Goal: Task Accomplishment & Management: Use online tool/utility

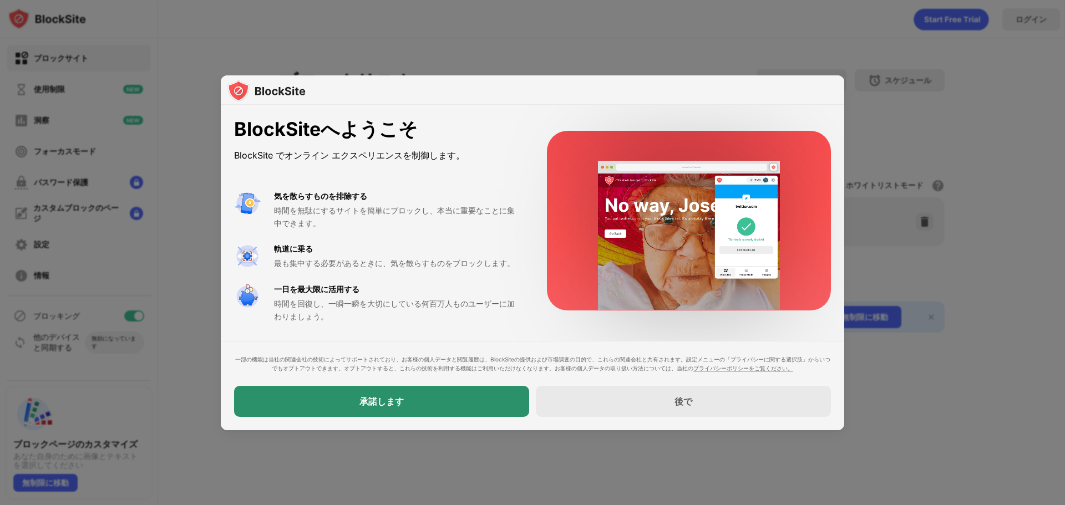
drag, startPoint x: 403, startPoint y: 390, endPoint x: 405, endPoint y: 382, distance: 8.1
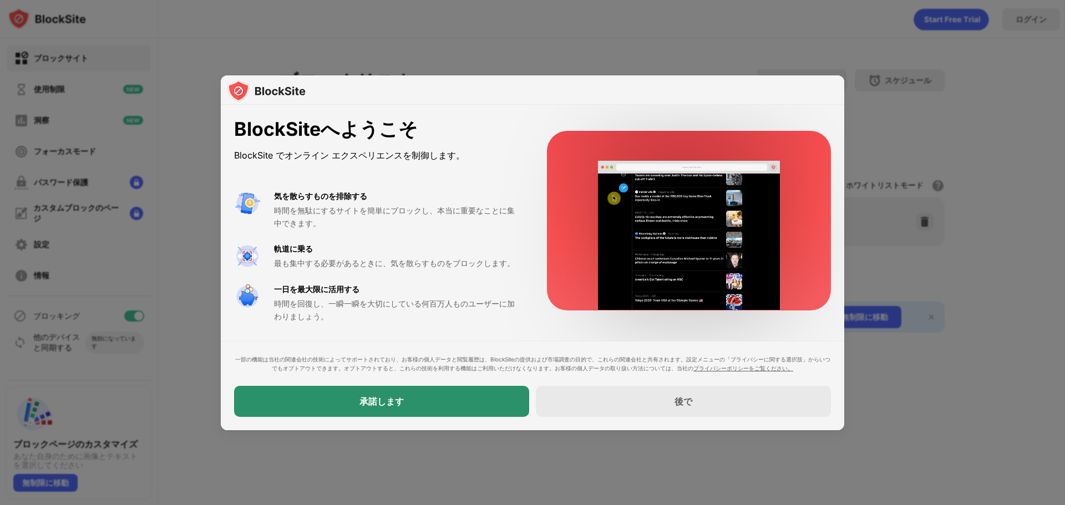
click at [404, 384] on div "一部の機能は当社の関連会社の技術によってサポートされており、お客様の個人データと閲覧履歴は、BlockSiteの提供および市場調査の目的で、これらの関連会社と…" at bounding box center [532, 386] width 597 height 62
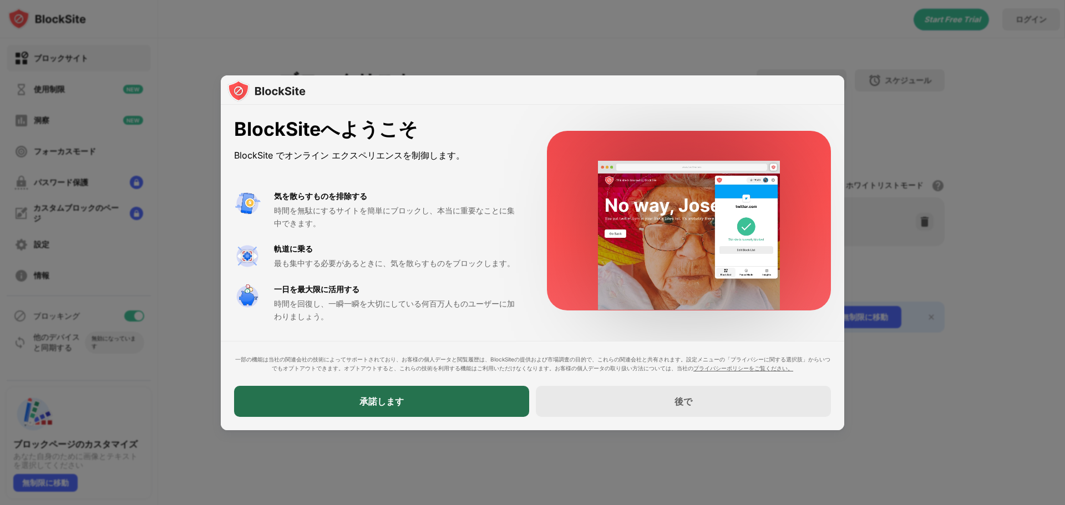
click at [412, 399] on div "承諾します" at bounding box center [381, 401] width 295 height 31
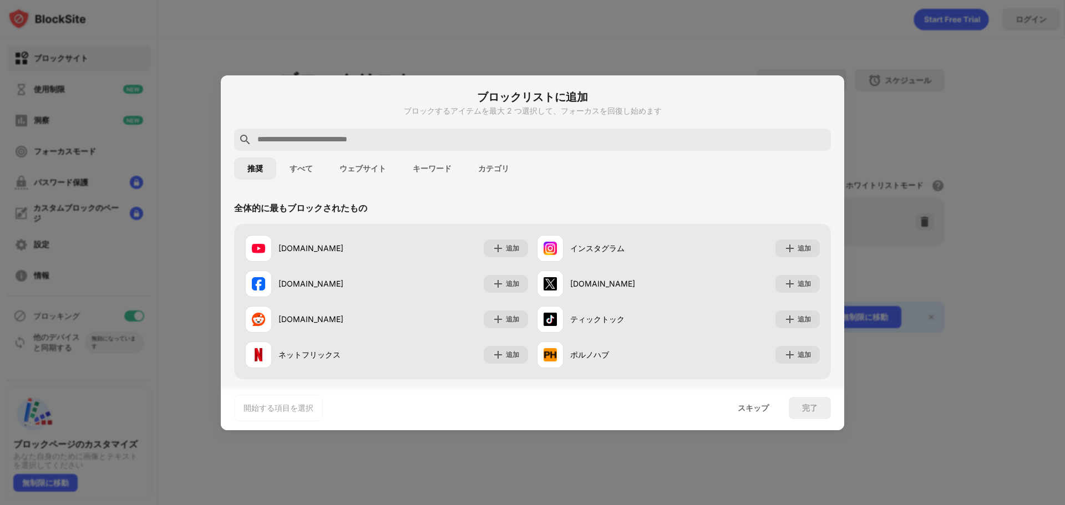
click at [311, 171] on font "すべて" at bounding box center [301, 168] width 23 height 9
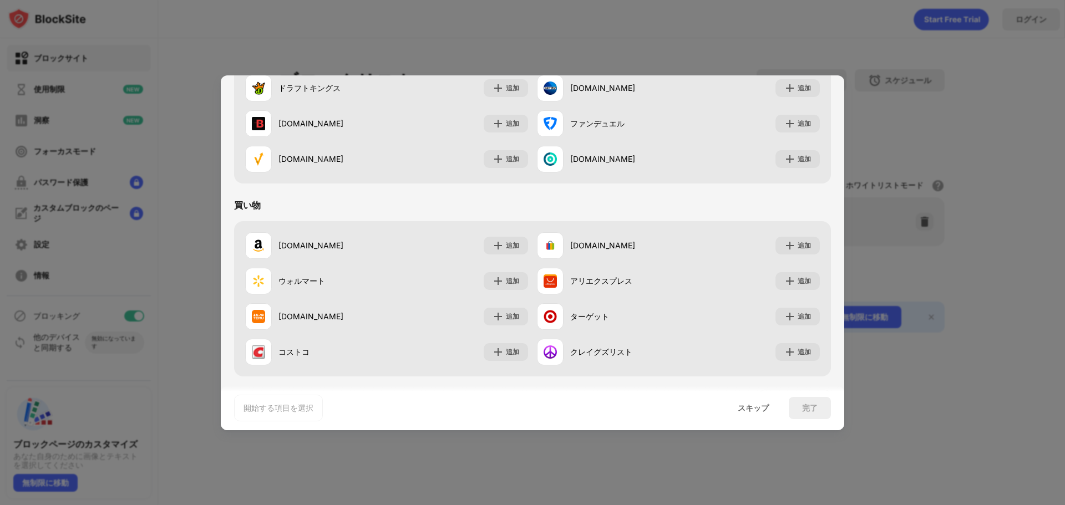
scroll to position [1331, 0]
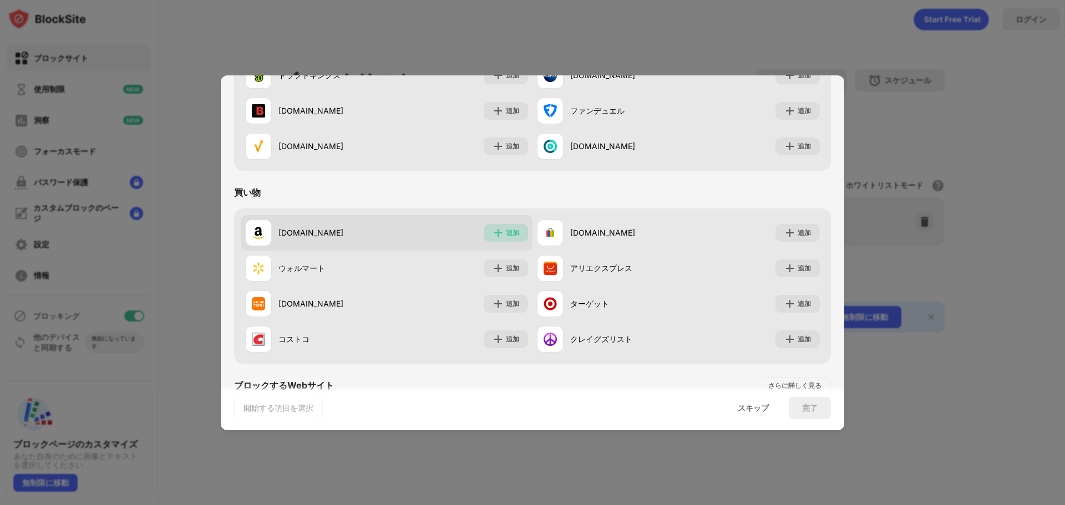
click at [503, 239] on div "追加" at bounding box center [506, 233] width 44 height 18
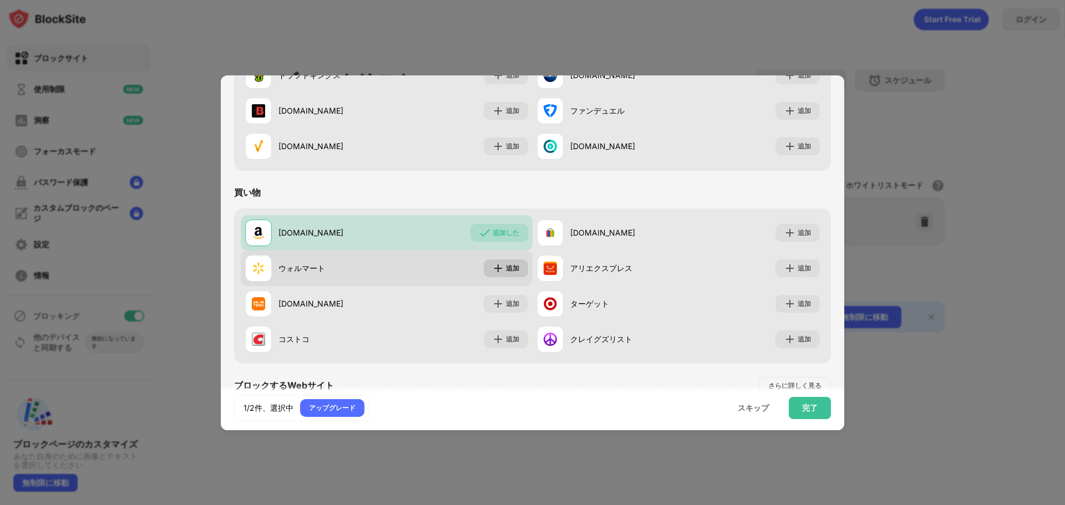
click at [514, 272] on div "追加" at bounding box center [512, 268] width 13 height 11
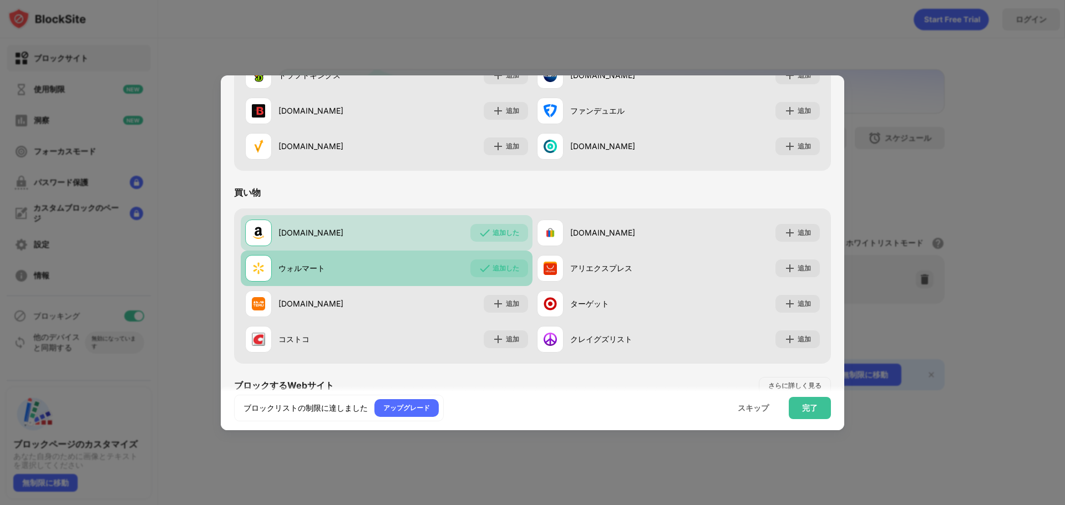
scroll to position [0, 0]
click at [514, 266] on font "追加した" at bounding box center [506, 268] width 27 height 8
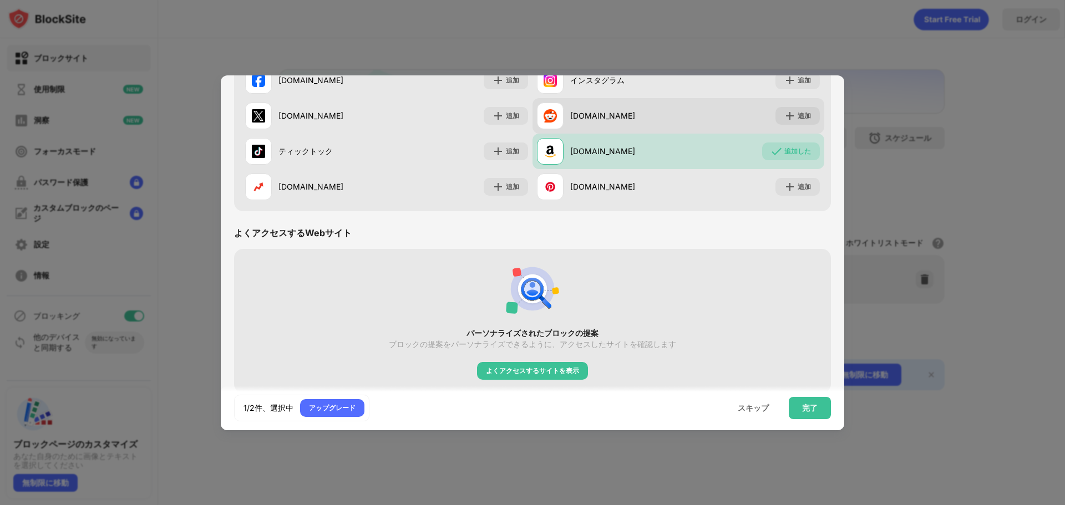
scroll to position [1720, 0]
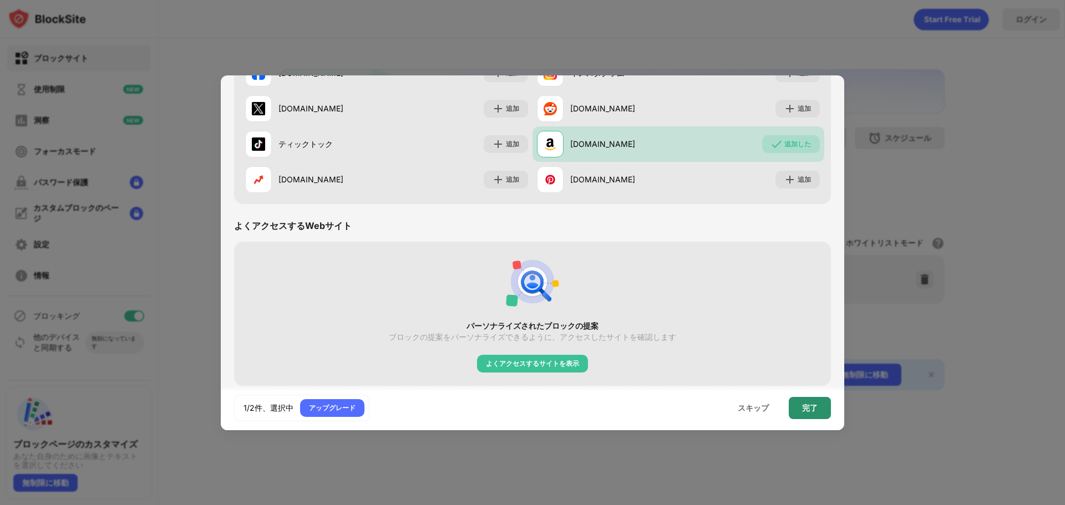
click at [819, 406] on div "完了" at bounding box center [810, 408] width 42 height 22
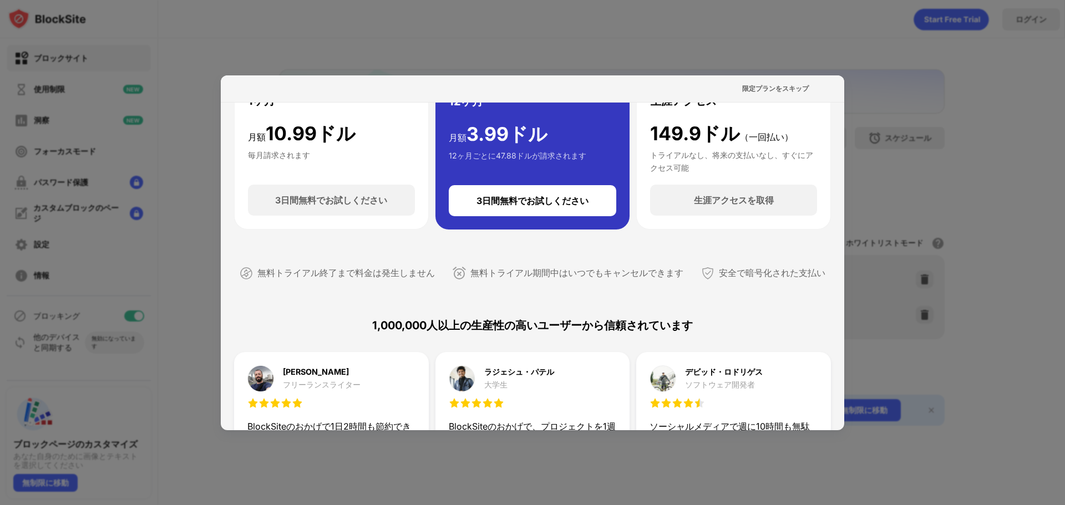
scroll to position [0, 0]
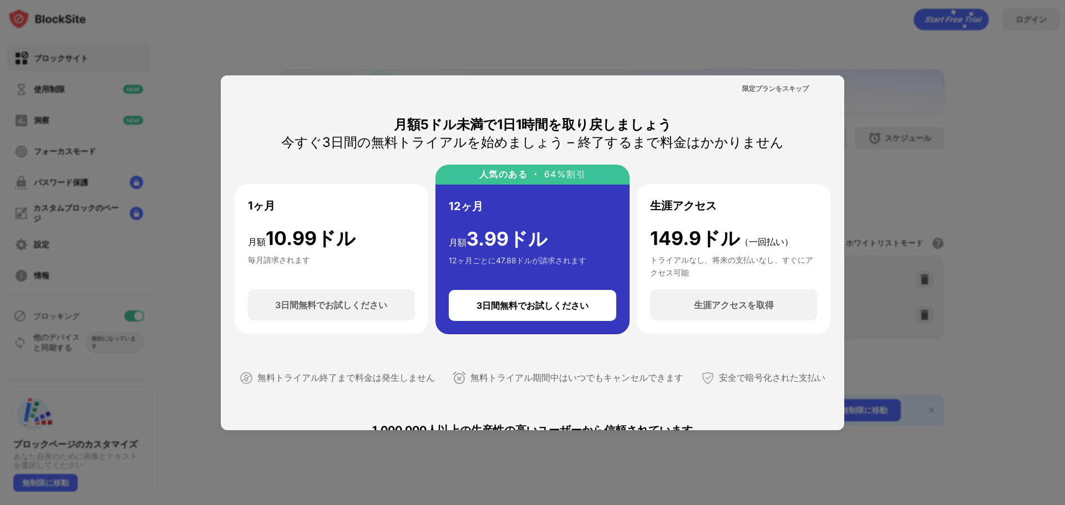
click at [1004, 222] on div at bounding box center [532, 252] width 1065 height 505
click at [1003, 222] on div at bounding box center [532, 252] width 1065 height 505
click at [784, 87] on font "限定プランをスキップ" at bounding box center [775, 88] width 67 height 8
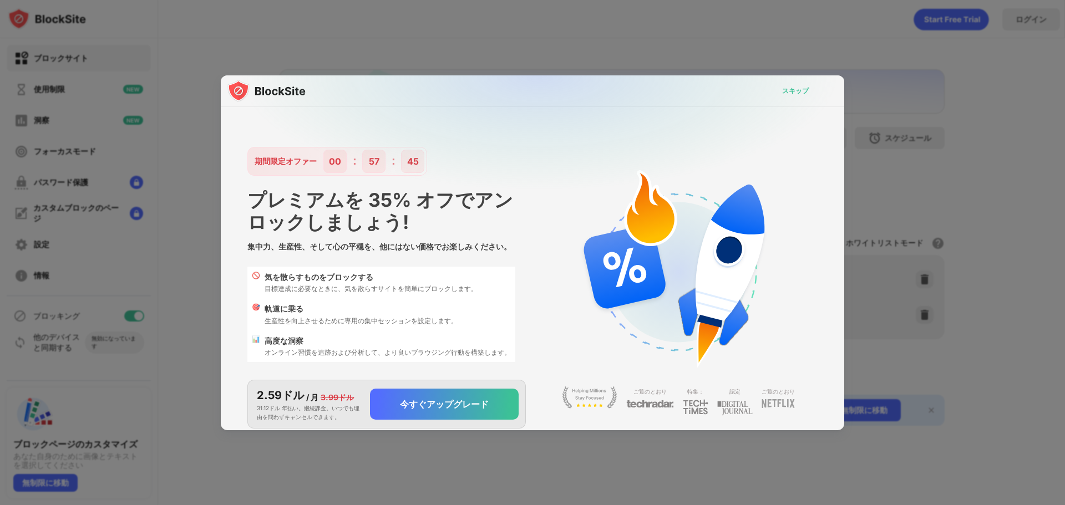
click at [782, 90] on font "スキップ" at bounding box center [795, 91] width 27 height 8
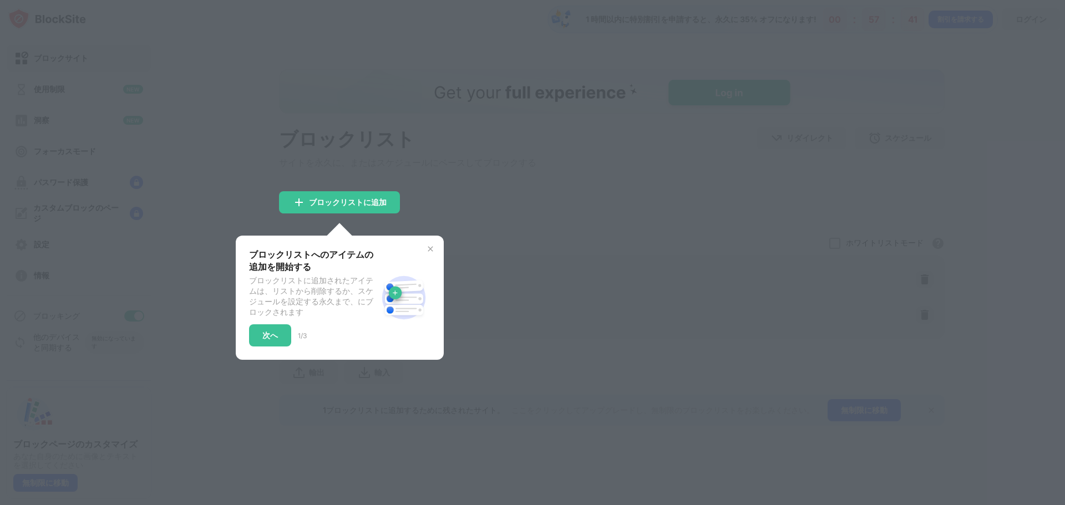
click at [716, 195] on div at bounding box center [532, 252] width 1065 height 505
click at [372, 202] on font "ブロックリストに追加" at bounding box center [348, 201] width 78 height 9
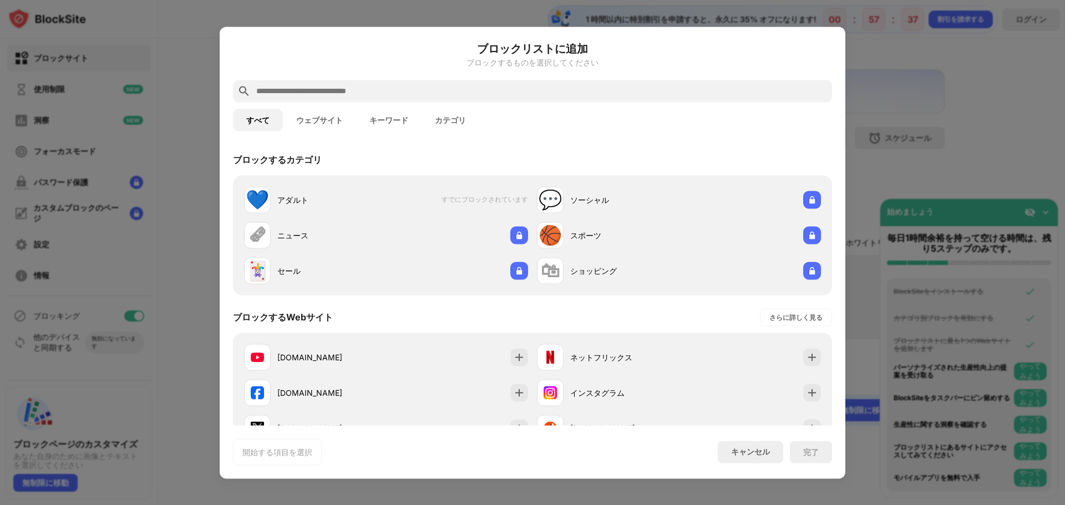
click at [973, 95] on div at bounding box center [532, 252] width 1065 height 505
